Goal: Navigation & Orientation: Find specific page/section

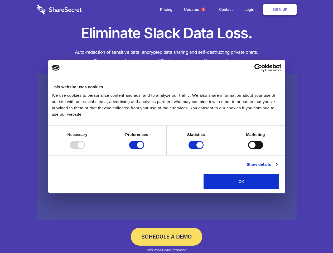
click at [85, 149] on div at bounding box center [77, 145] width 15 height 8
click at [144, 149] on input "Preferences" at bounding box center [136, 145] width 15 height 8
checkbox input "false"
click at [197, 149] on input "Statistics" at bounding box center [195, 145] width 15 height 8
checkbox input "false"
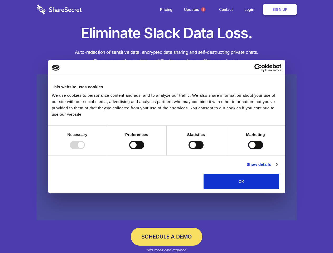
click at [248, 149] on input "Marketing" at bounding box center [255, 145] width 15 height 8
checkbox input "true"
click at [277, 168] on link "Show details" at bounding box center [261, 164] width 31 height 6
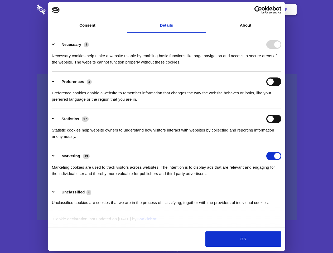
click at [284, 191] on ul "Necessary 7 Necessary cookies help make a website usable by enabling basic func…" at bounding box center [166, 124] width 234 height 178
click at [203, 9] on span "1" at bounding box center [203, 9] width 4 height 4
